Goal: Check status: Check status

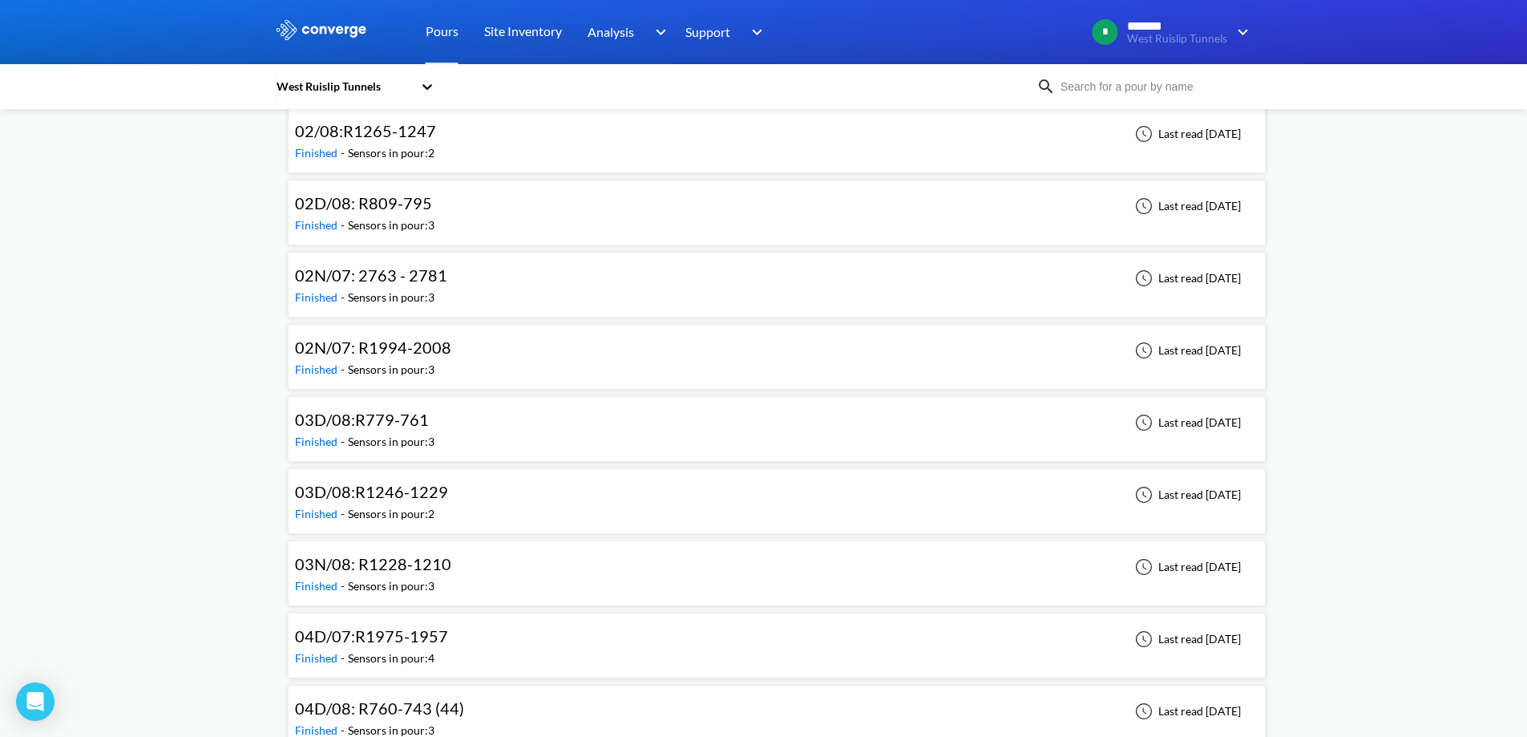
scroll to position [1122, 0]
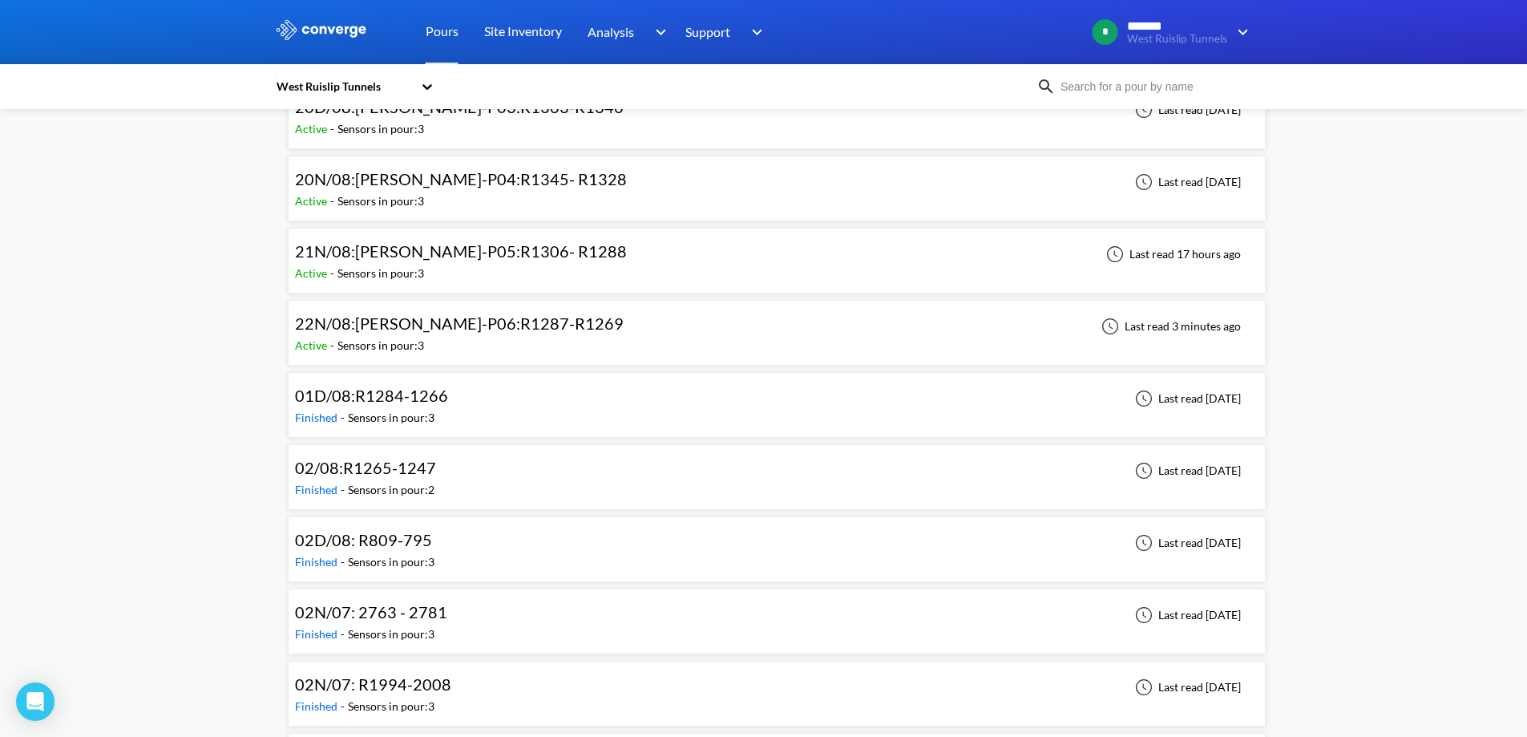
click at [432, 321] on span "22N/08:[PERSON_NAME]-P06:R1287-R1269" at bounding box center [459, 322] width 329 height 19
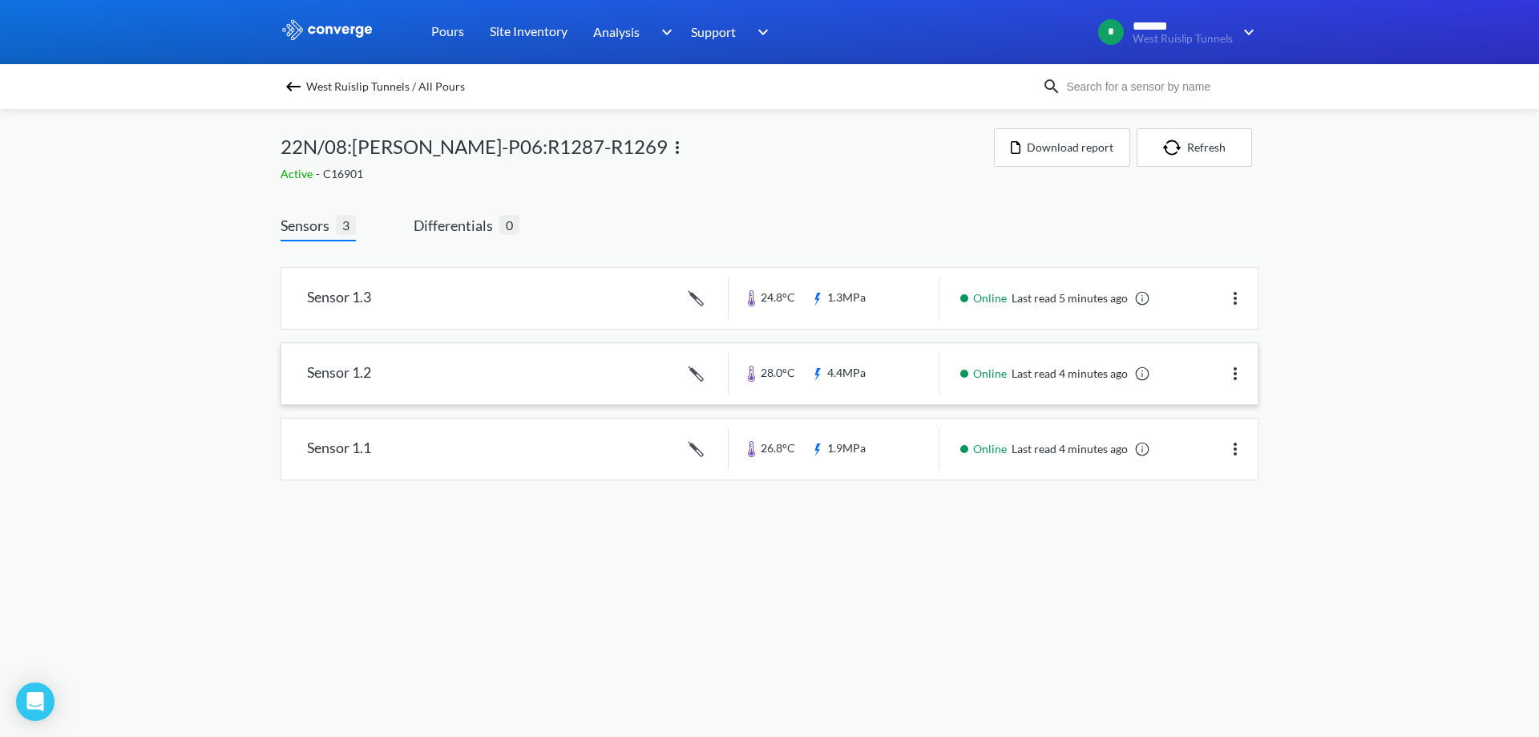
click at [585, 368] on link at bounding box center [769, 373] width 976 height 61
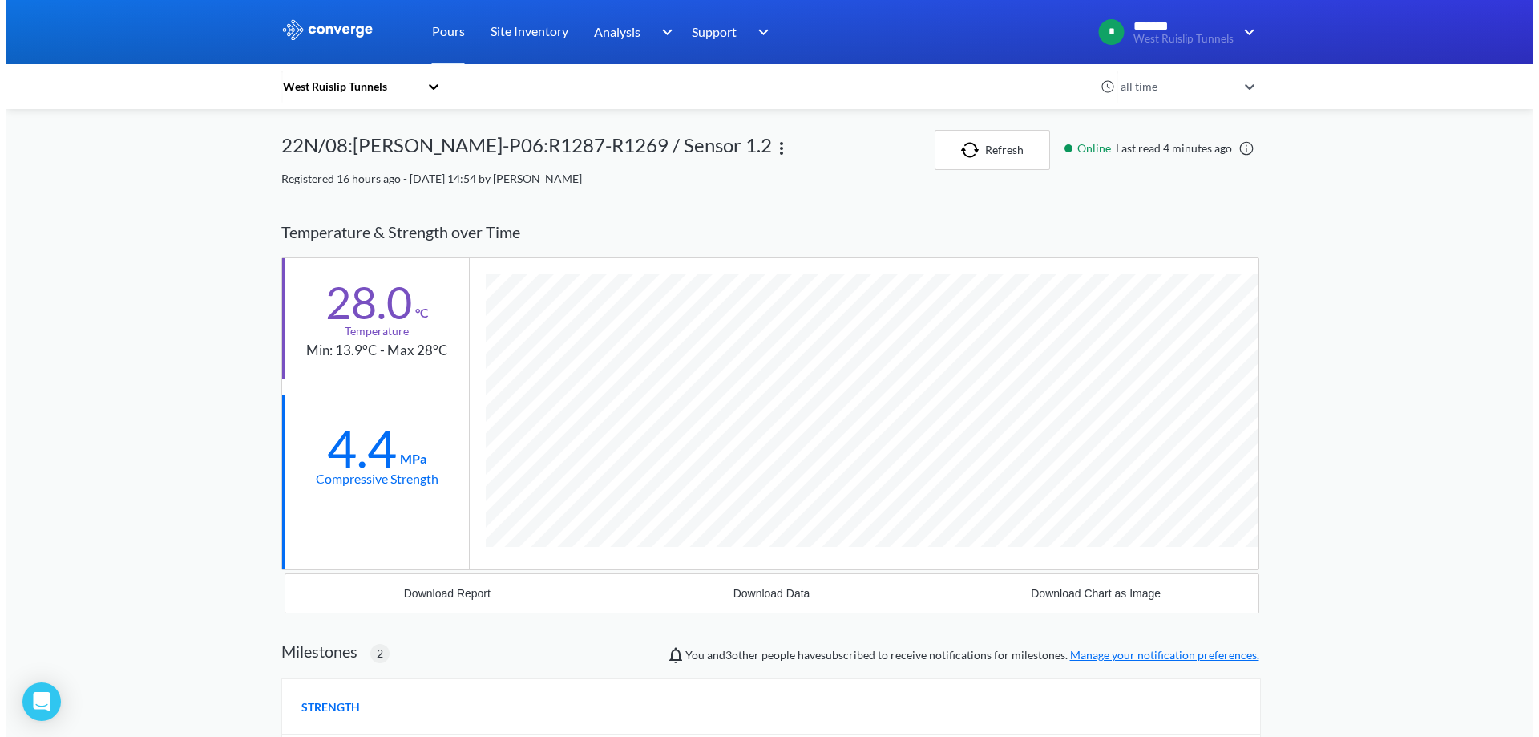
scroll to position [1142, 978]
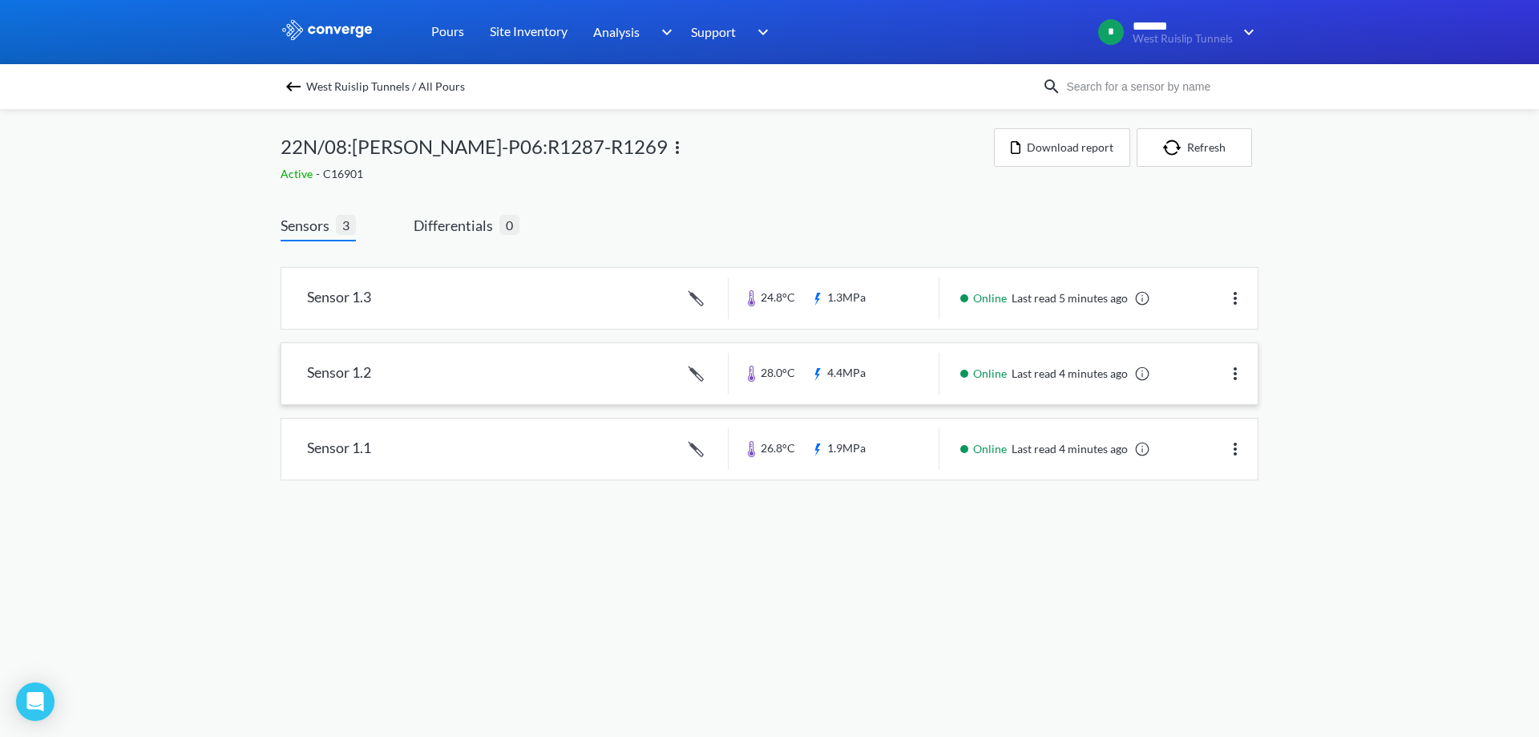
click at [1239, 384] on div at bounding box center [1235, 373] width 19 height 23
click at [1239, 375] on img at bounding box center [1235, 373] width 19 height 19
click at [1217, 378] on div "Edit" at bounding box center [1193, 373] width 103 height 30
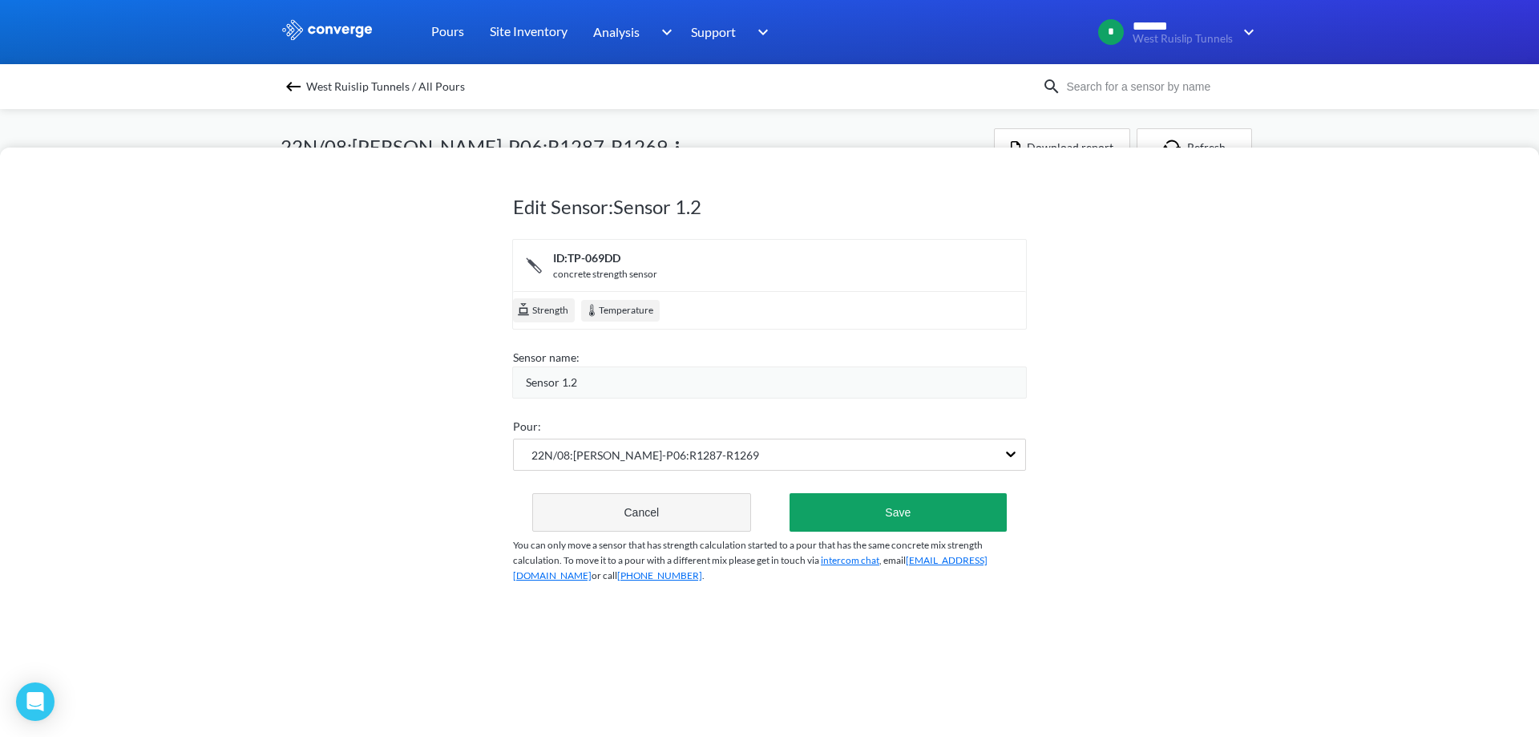
click at [723, 500] on button "Cancel" at bounding box center [641, 512] width 219 height 38
